Goal: Task Accomplishment & Management: Use online tool/utility

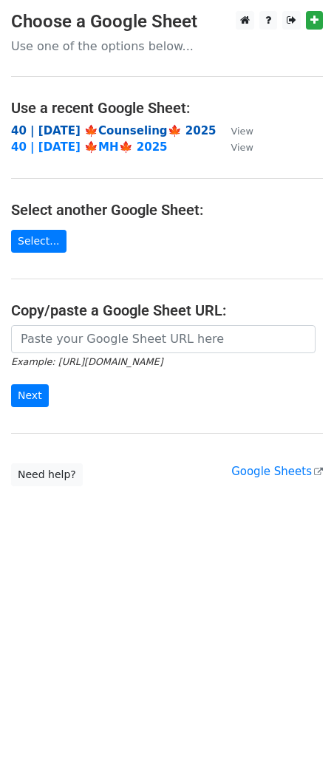
click at [64, 136] on strong "40 | [DATE] 🍁Counseling🍁 2025" at bounding box center [113, 130] width 205 height 13
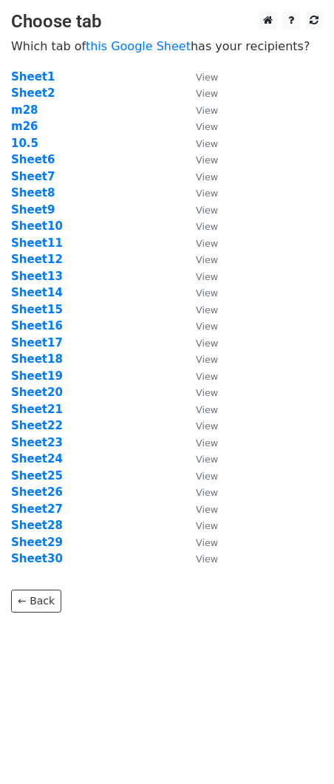
click at [71, 132] on td "m26" at bounding box center [96, 126] width 170 height 17
click at [34, 223] on strong "Sheet10" at bounding box center [37, 226] width 52 height 13
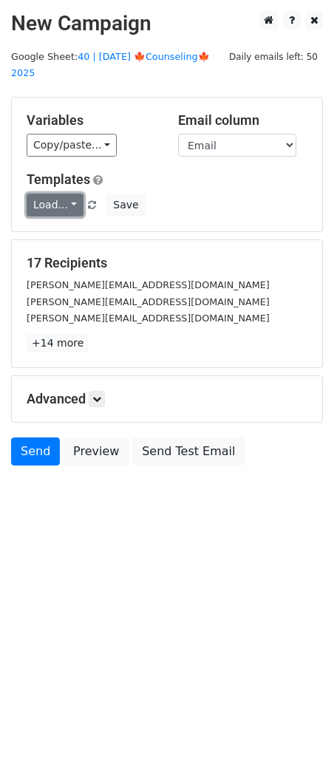
click at [55, 194] on link "Load..." at bounding box center [55, 205] width 57 height 23
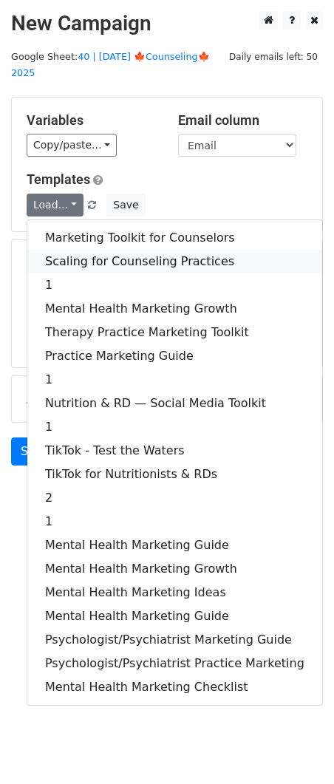
click at [73, 250] on link "Scaling for Counseling Practices" at bounding box center [174, 262] width 295 height 24
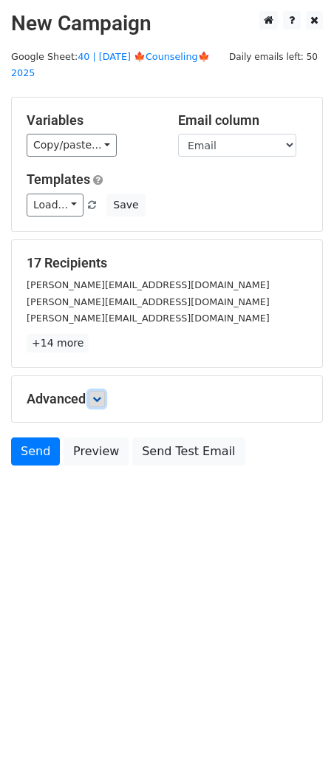
click at [100, 395] on icon at bounding box center [96, 399] width 9 height 9
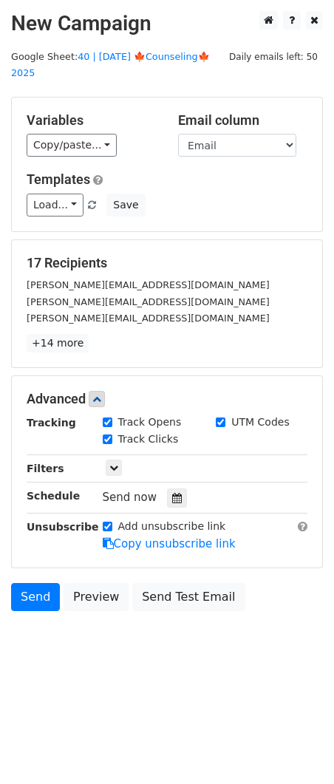
click at [165, 469] on div "Tracking Track Opens UTM Codes Track Clicks Filters Only include spreadsheet ro…" at bounding box center [167, 484] width 281 height 138
click at [172, 493] on icon at bounding box center [177, 498] width 10 height 10
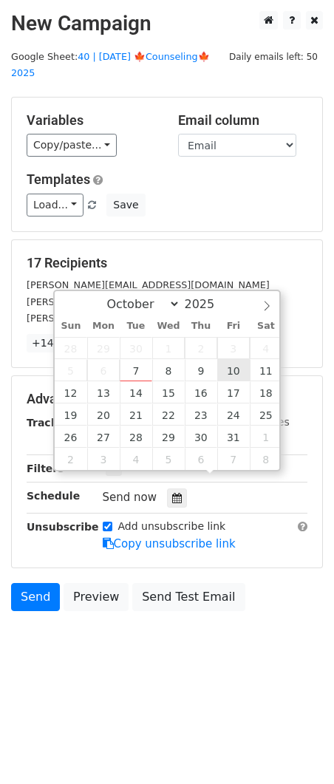
type input "2025-10-10 12:00"
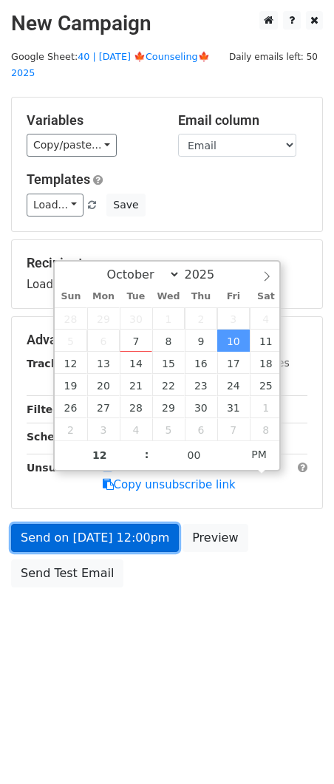
click at [157, 524] on link "Send on Oct 10 at 12:00pm" at bounding box center [95, 538] width 168 height 28
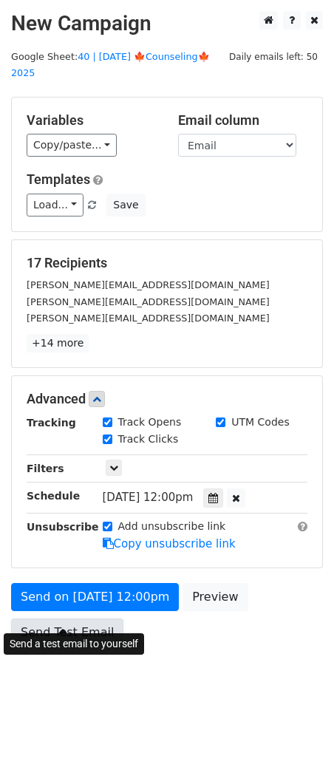
click at [44, 624] on link "Send Test Email" at bounding box center [67, 633] width 112 height 28
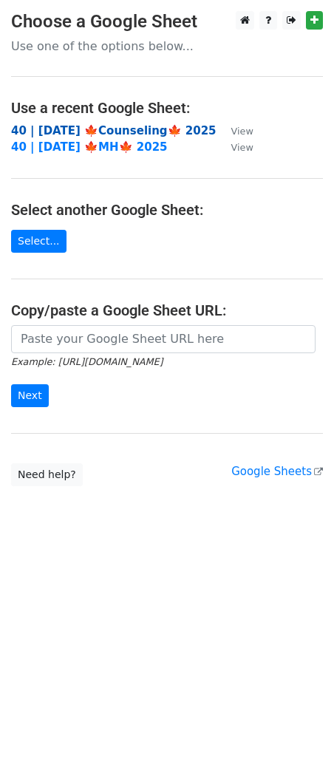
click at [115, 133] on strong "40 | [DATE] 🍁Counseling🍁 2025" at bounding box center [113, 130] width 205 height 13
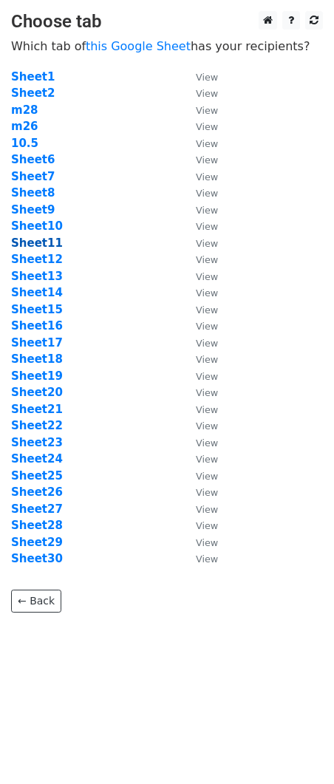
click at [34, 240] on strong "Sheet11" at bounding box center [37, 243] width 52 height 13
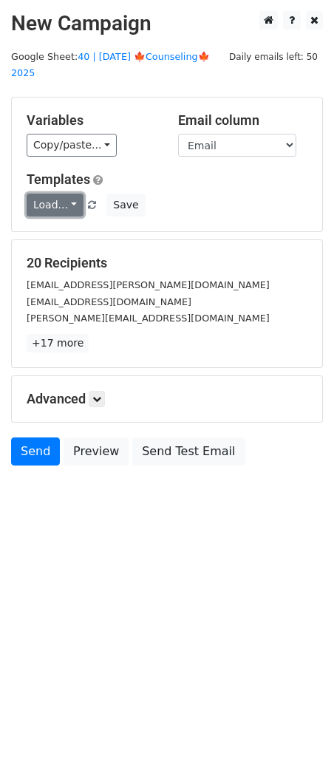
click at [67, 194] on link "Load..." at bounding box center [55, 205] width 57 height 23
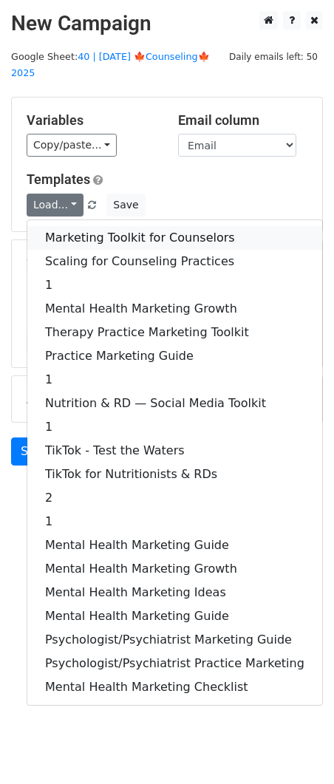
click at [85, 226] on link "Marketing Toolkit for Counselors" at bounding box center [174, 238] width 295 height 24
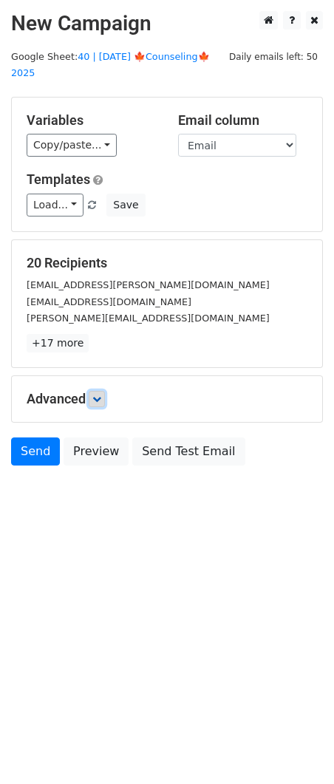
click at [95, 391] on link at bounding box center [97, 399] width 16 height 16
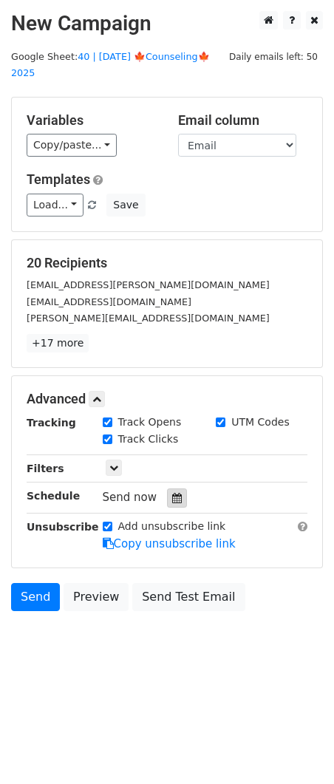
click at [172, 493] on icon at bounding box center [177, 498] width 10 height 10
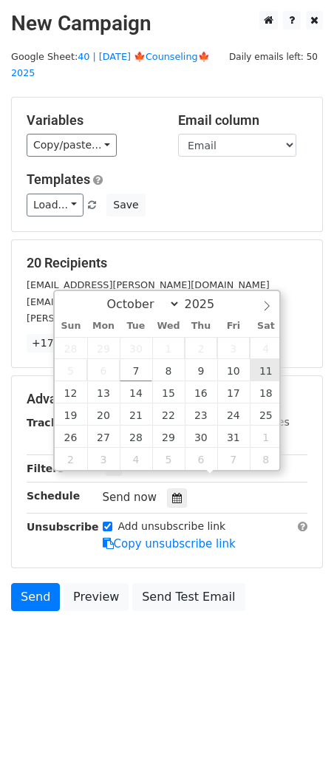
type input "[DATE] 12:00"
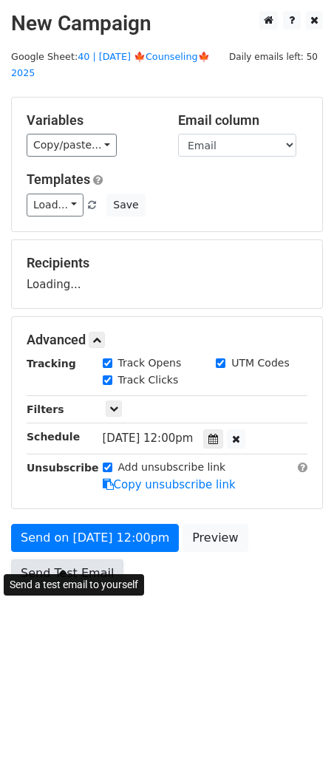
click at [70, 560] on link "Send Test Email" at bounding box center [67, 574] width 112 height 28
